Goal: Navigation & Orientation: Find specific page/section

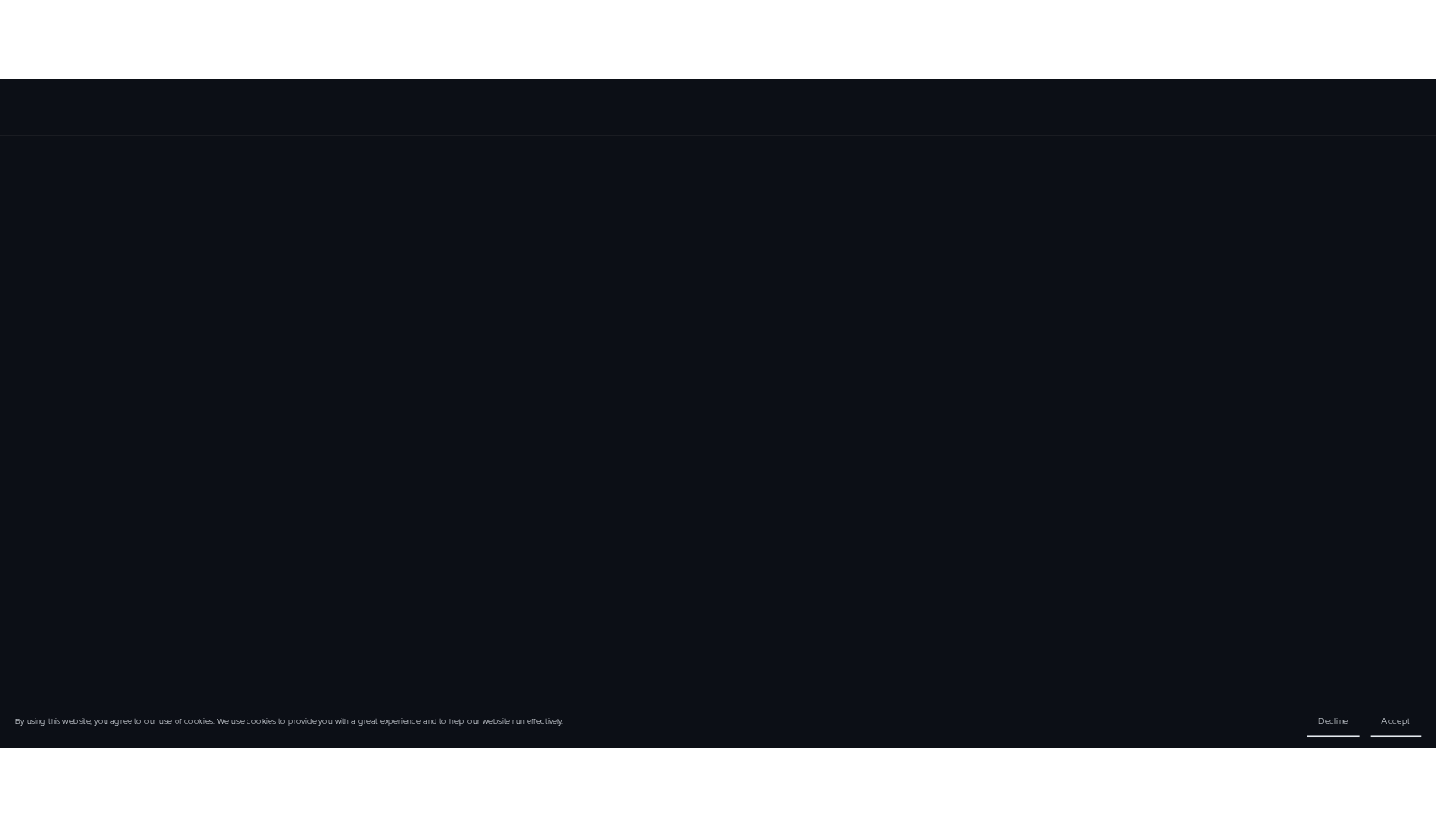
scroll to position [1118, 0]
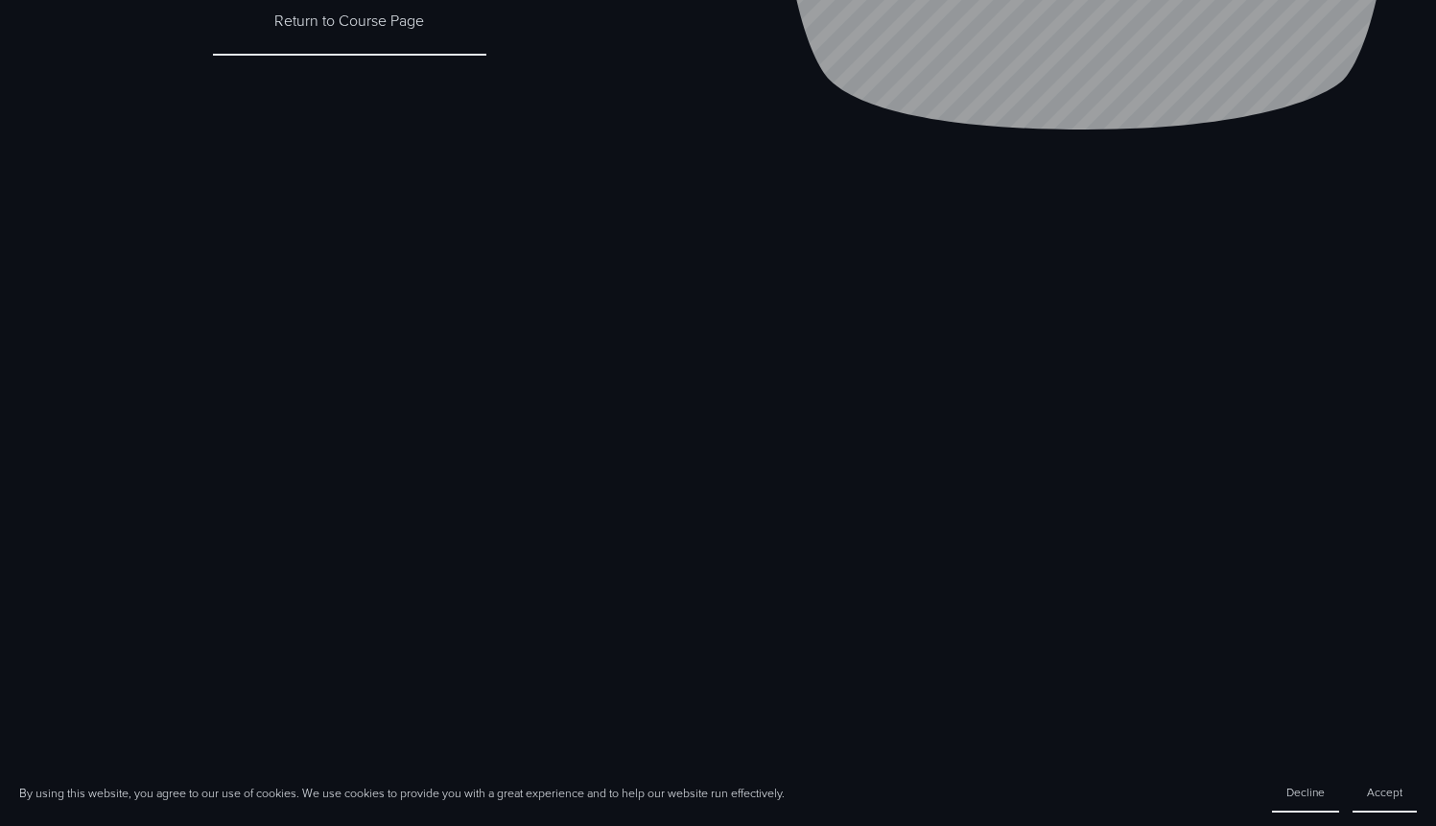
scroll to position [636, 0]
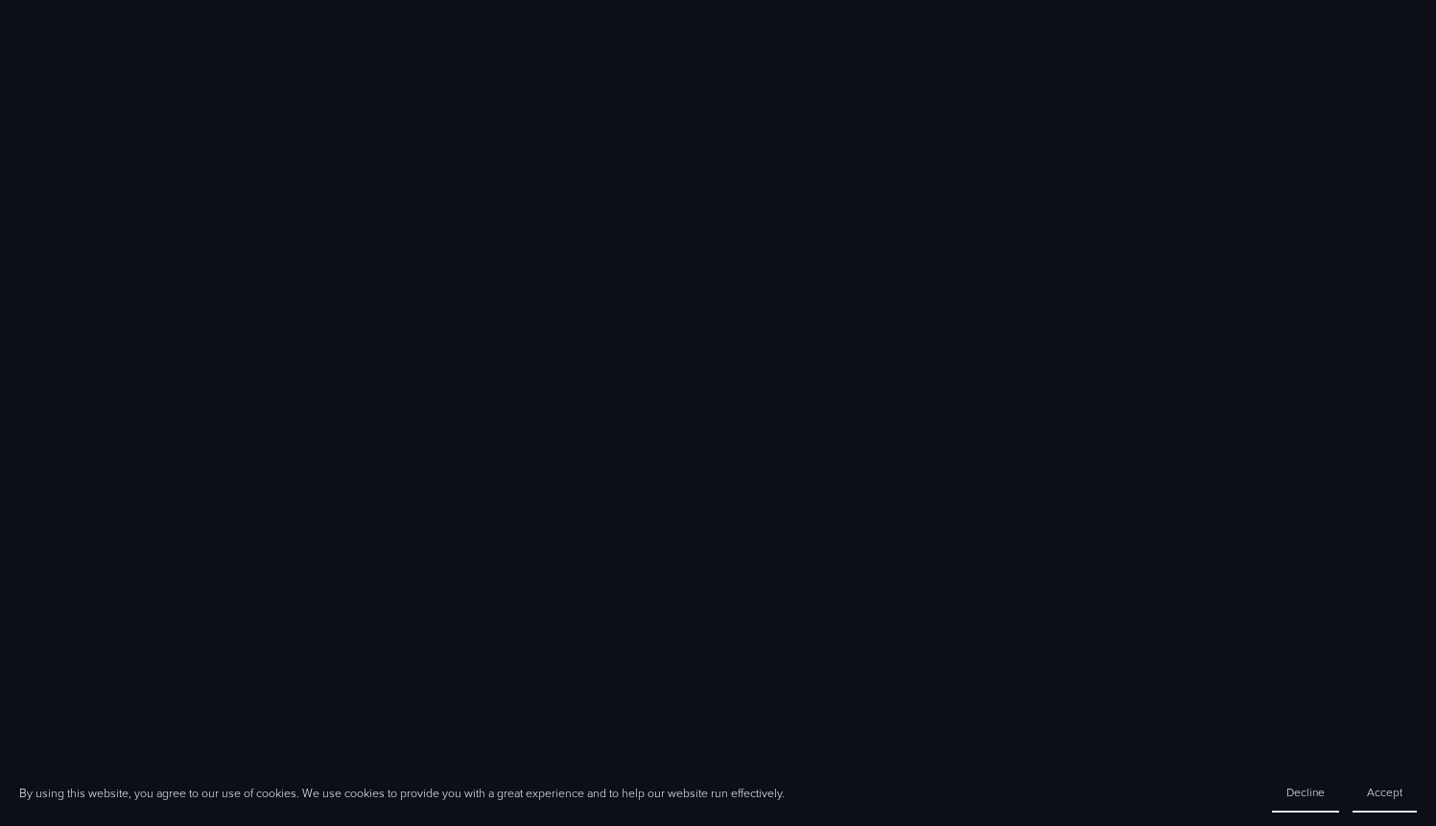
scroll to position [928, 0]
